Goal: Information Seeking & Learning: Learn about a topic

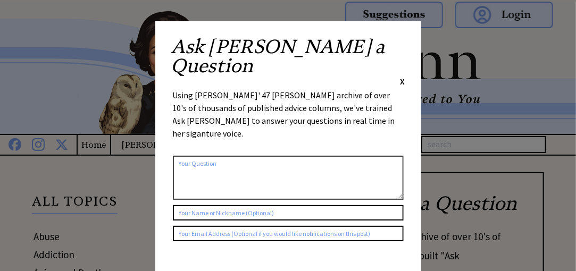
click at [402, 76] on span "X" at bounding box center [403, 81] width 5 height 11
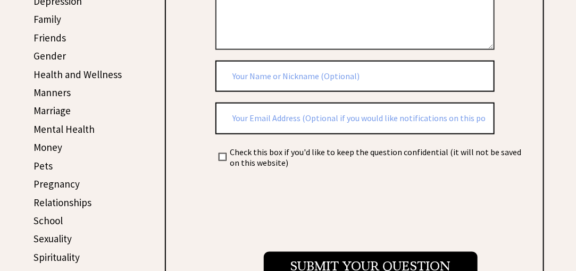
scroll to position [319, 0]
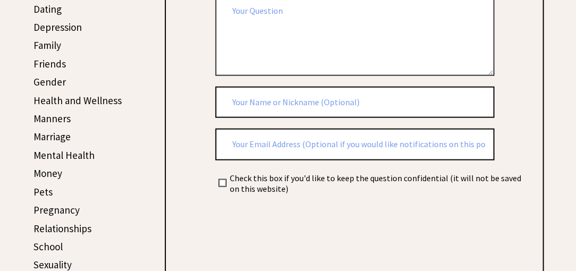
click at [72, 152] on link "Mental Health" at bounding box center [64, 155] width 61 height 13
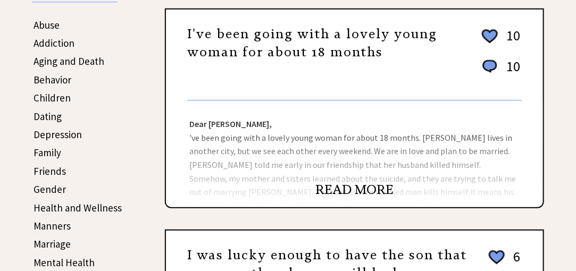
scroll to position [213, 0]
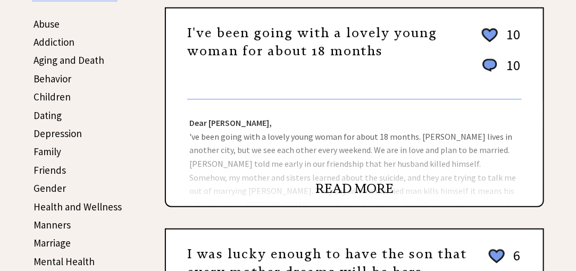
click at [368, 181] on link "READ MORE" at bounding box center [355, 189] width 78 height 16
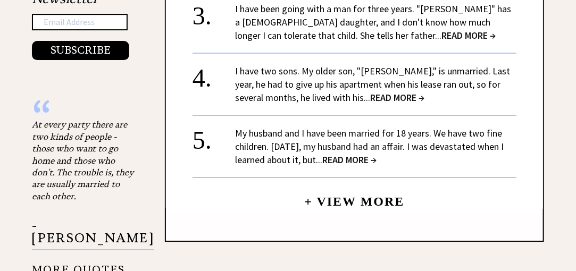
scroll to position [1169, 0]
